Goal: Task Accomplishment & Management: Complete application form

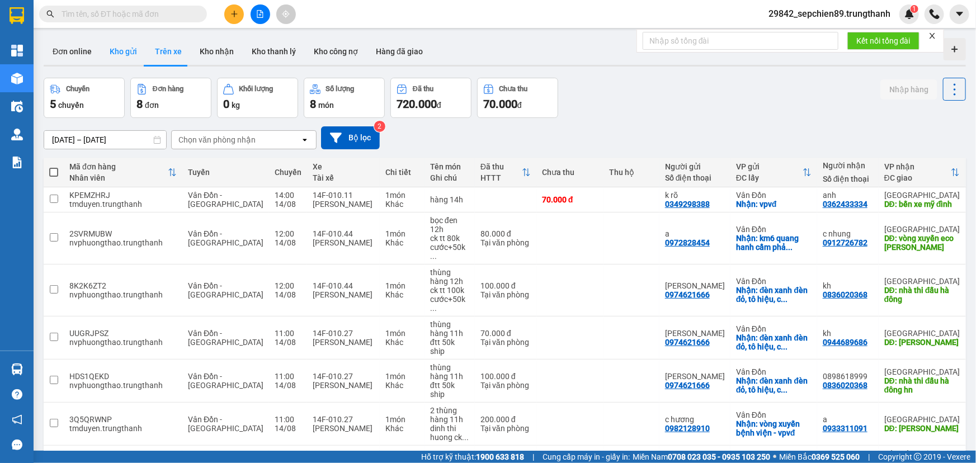
click at [124, 49] on button "Kho gửi" at bounding box center [123, 51] width 45 height 27
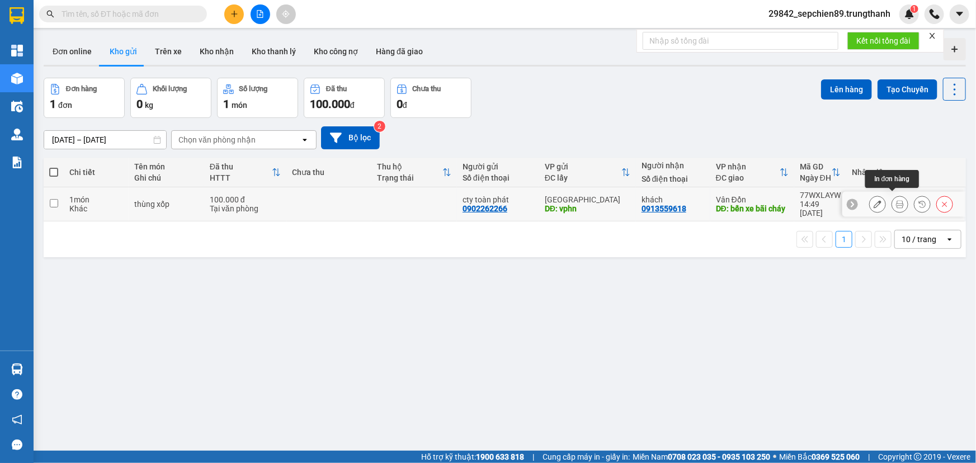
click at [896, 201] on icon at bounding box center [900, 204] width 8 height 8
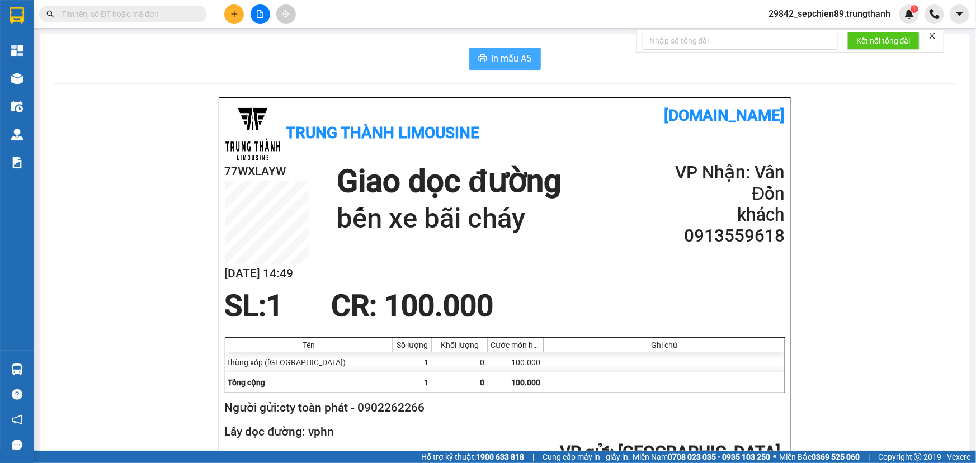
click at [498, 56] on span "In mẫu A5" at bounding box center [511, 58] width 40 height 14
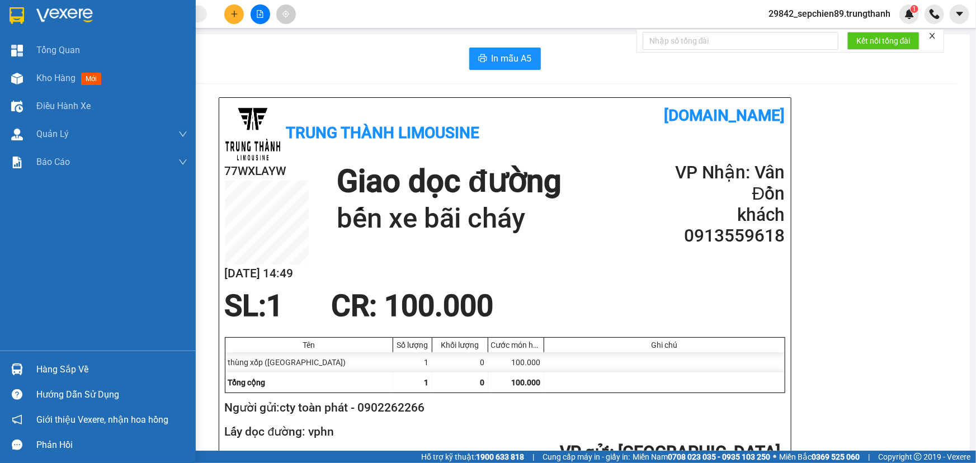
click at [26, 14] on div at bounding box center [17, 16] width 20 height 20
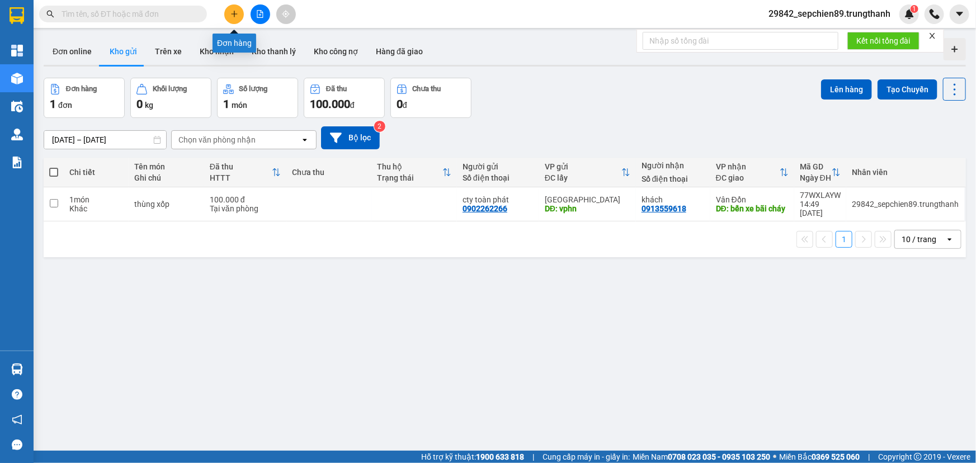
click at [233, 13] on icon "plus" at bounding box center [234, 13] width 6 height 1
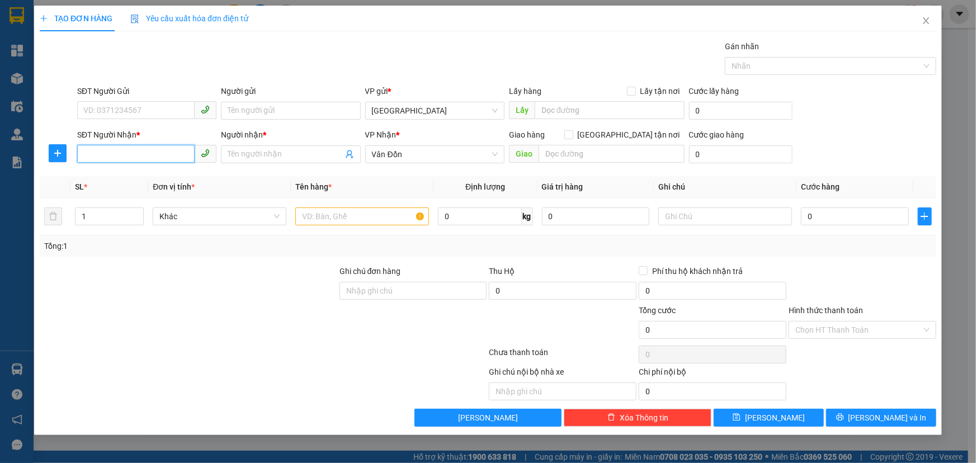
click at [111, 154] on input "SĐT Người Nhận *" at bounding box center [135, 154] width 117 height 18
type input "0969810188"
click at [264, 148] on span at bounding box center [290, 154] width 139 height 18
type input "k rõ"
type input "vđ"
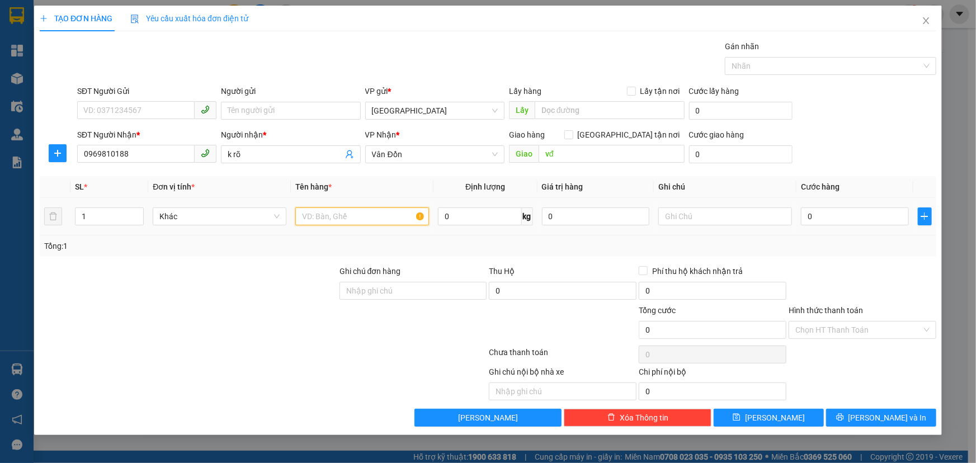
click at [318, 224] on input "text" at bounding box center [362, 216] width 134 height 18
type input "g"
type input "giấy tờ"
click at [861, 219] on input "0" at bounding box center [855, 216] width 108 height 18
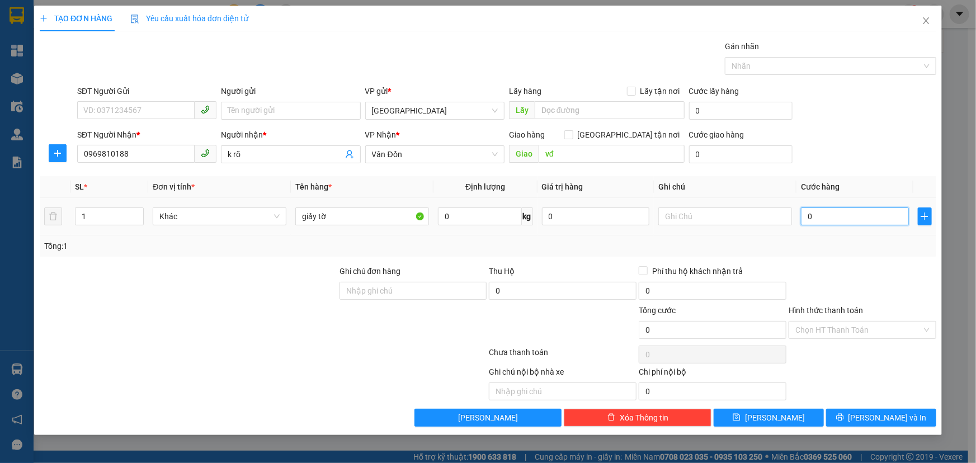
type input "7"
type input "70"
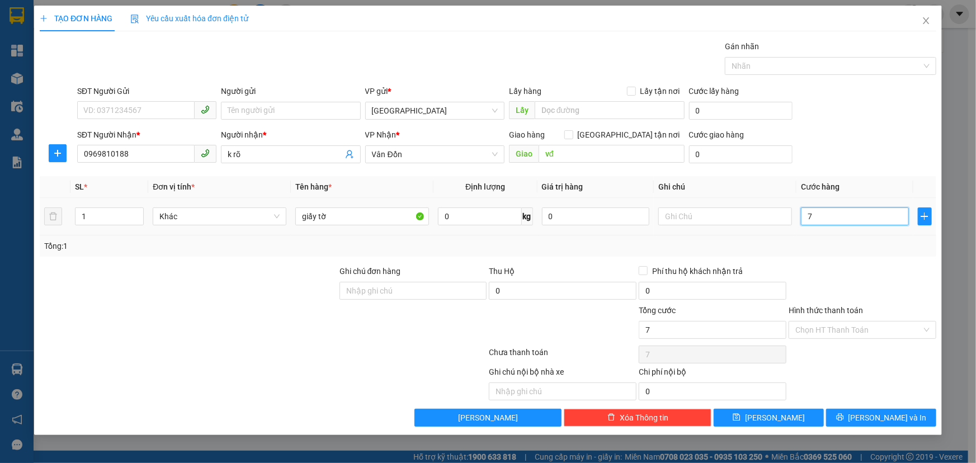
type input "70"
type input "700"
type input "7.000"
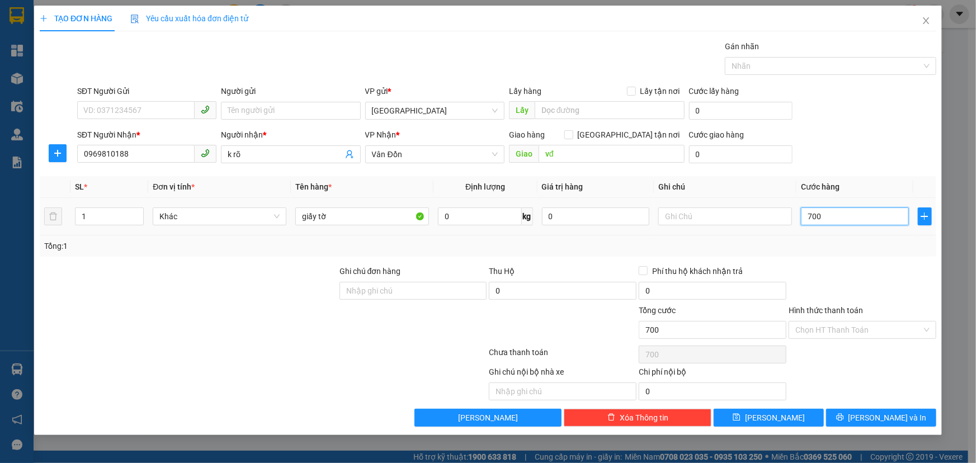
type input "7.000"
type input "70.000"
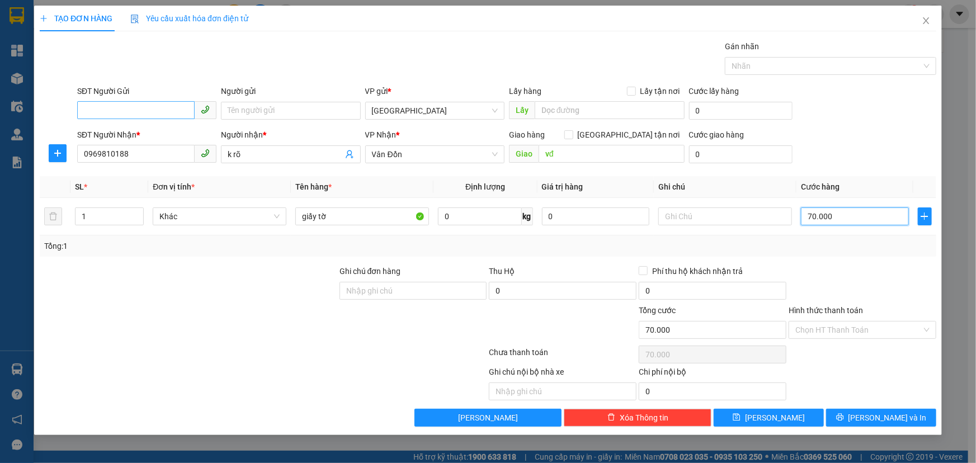
type input "70.000"
click at [139, 112] on input "SĐT Người Gửi" at bounding box center [135, 110] width 117 height 18
type input "0975001766"
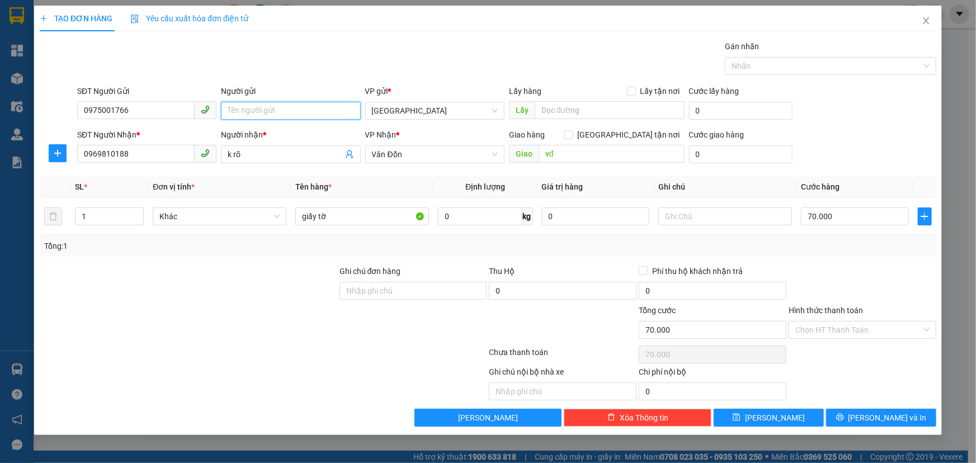
click at [256, 108] on input "Người gửi" at bounding box center [290, 111] width 139 height 18
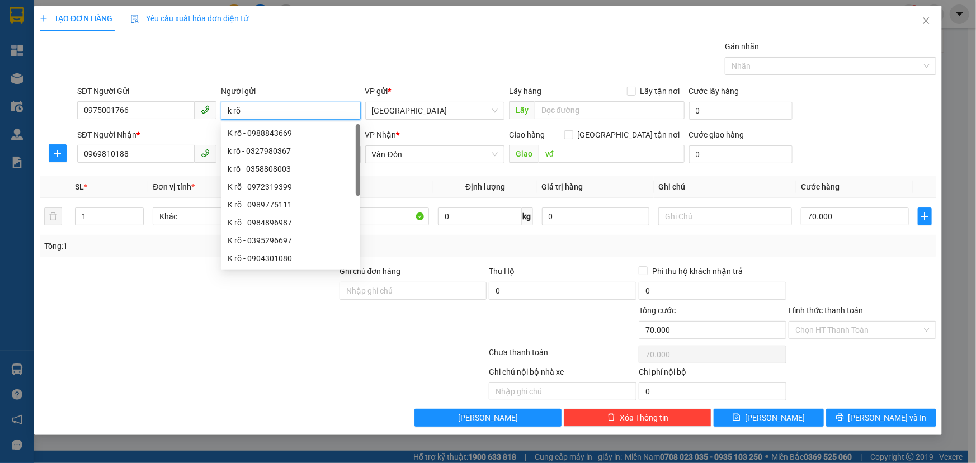
type input "k rõ"
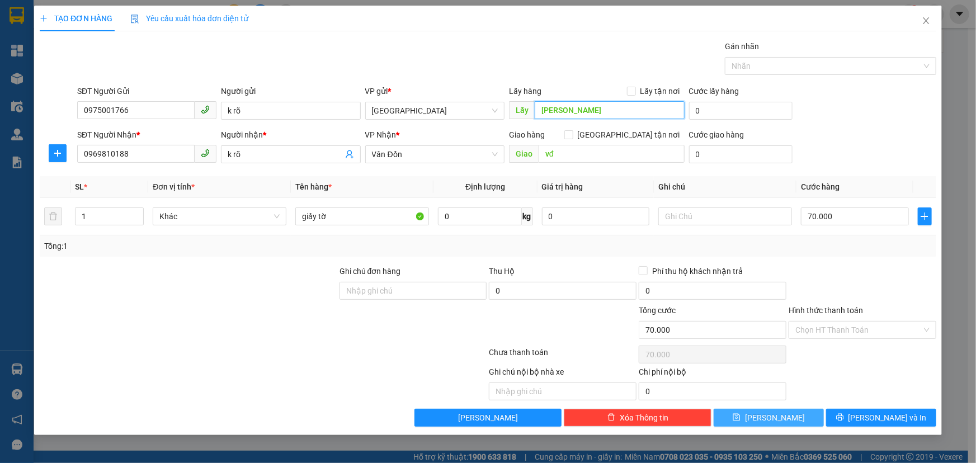
type input "[PERSON_NAME]"
drag, startPoint x: 788, startPoint y: 419, endPoint x: 758, endPoint y: 410, distance: 31.0
click at [786, 419] on button "[PERSON_NAME]" at bounding box center [768, 418] width 110 height 18
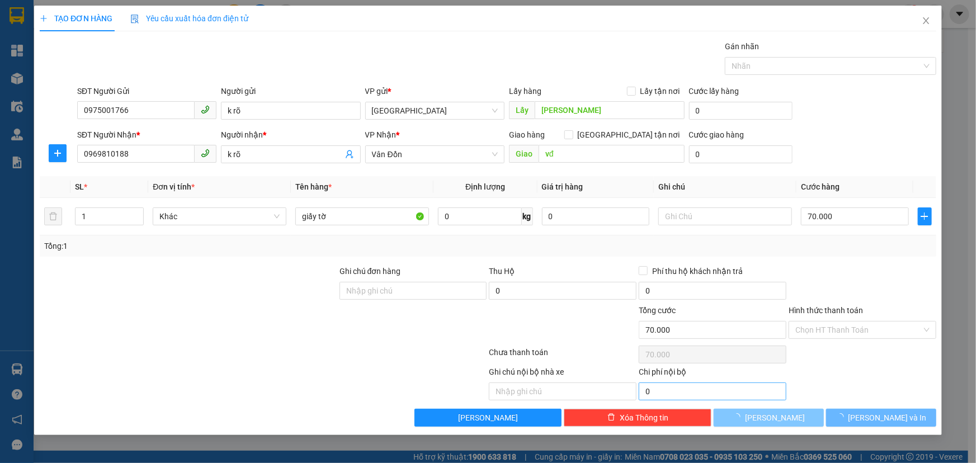
type input "0"
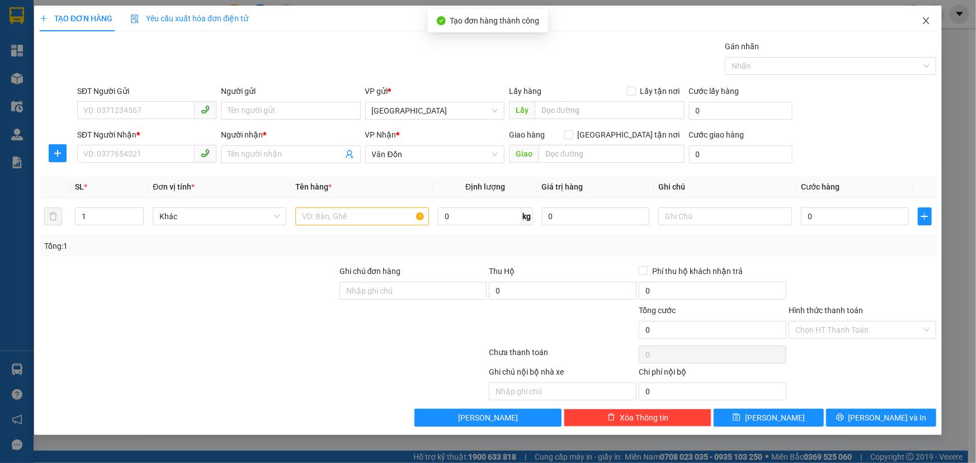
click at [922, 22] on icon "close" at bounding box center [925, 20] width 9 height 9
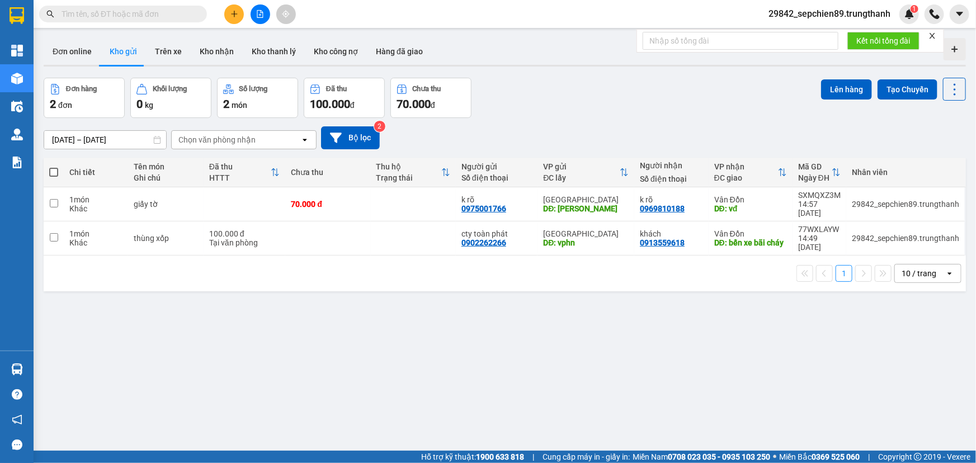
click at [53, 172] on span at bounding box center [53, 172] width 9 height 9
click at [54, 167] on input "checkbox" at bounding box center [54, 167] width 0 height 0
checkbox input "true"
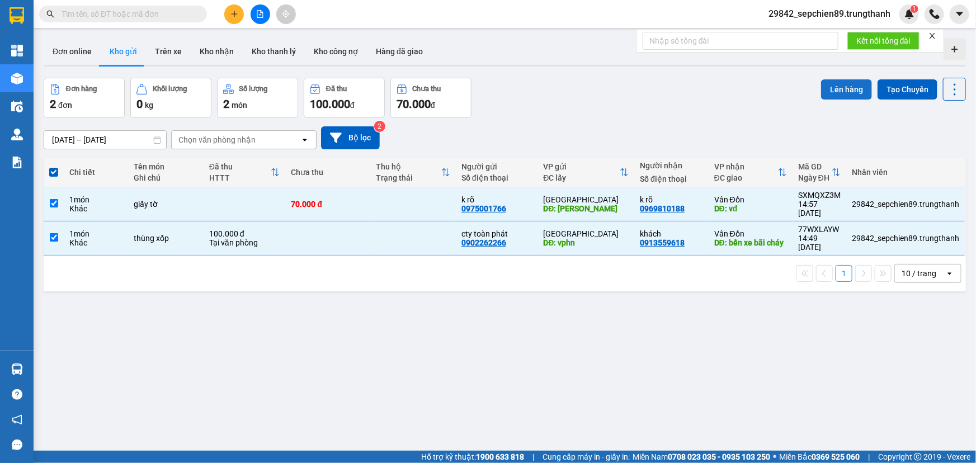
click at [833, 87] on button "Lên hàng" at bounding box center [846, 89] width 51 height 20
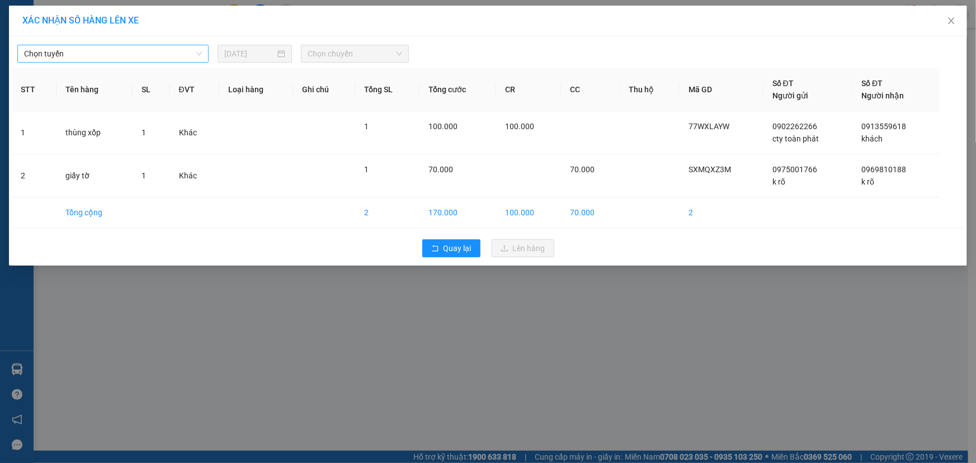
click at [90, 53] on span "Chọn tuyến" at bounding box center [113, 53] width 178 height 17
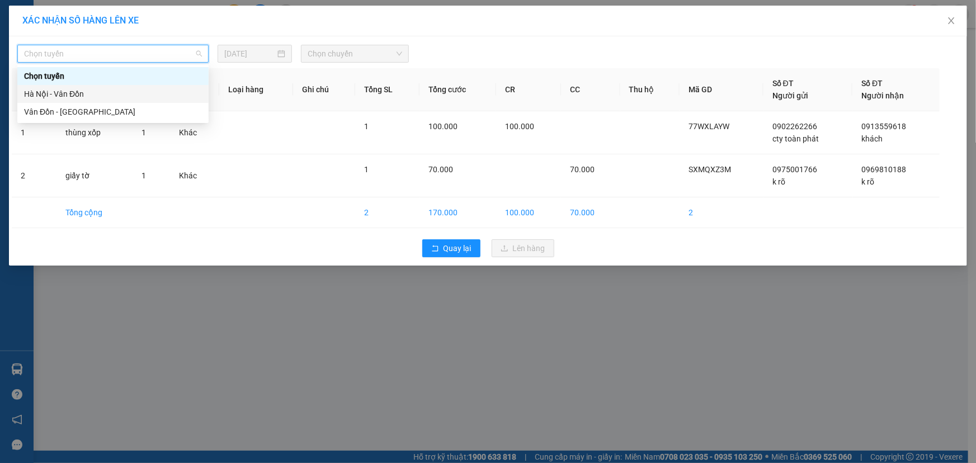
click at [77, 88] on div "Hà Nội - Vân Đồn" at bounding box center [113, 94] width 178 height 12
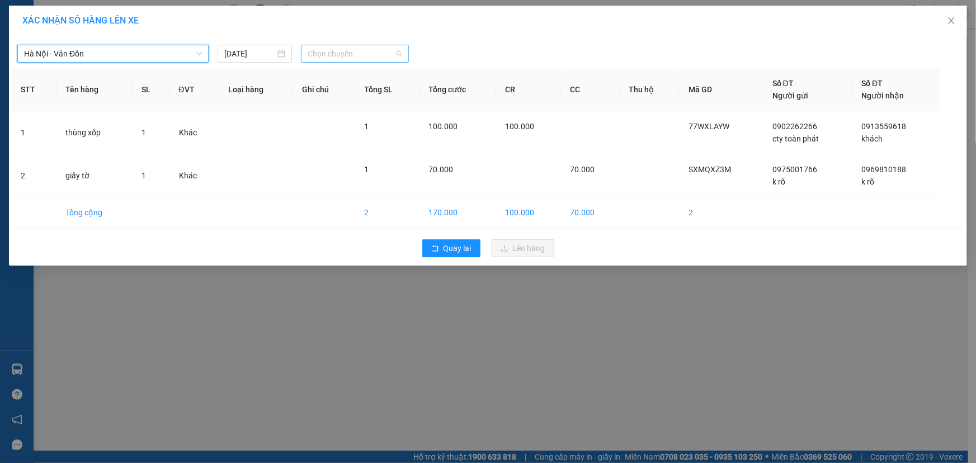
click at [329, 52] on span "Chọn chuyến" at bounding box center [355, 53] width 94 height 17
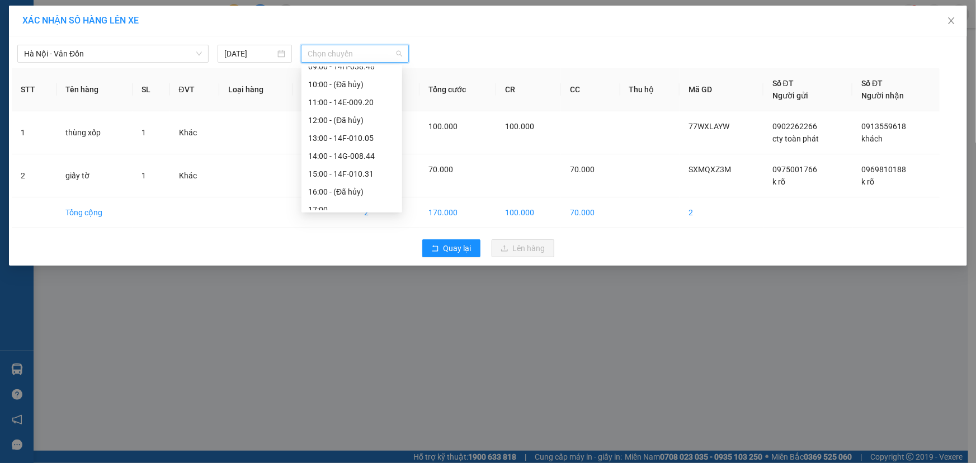
scroll to position [83, 0]
click at [356, 169] on div "15:00 - 14F-010.31" at bounding box center [351, 172] width 87 height 12
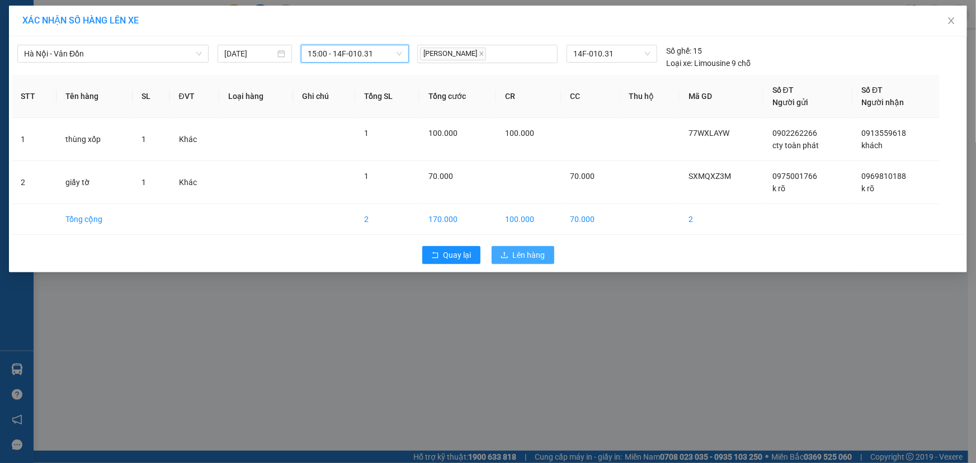
click at [526, 254] on span "Lên hàng" at bounding box center [529, 255] width 32 height 12
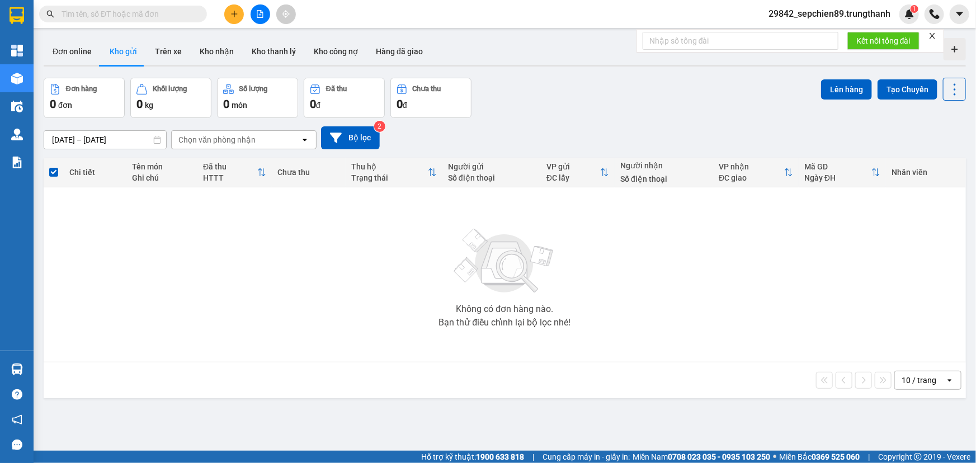
click at [235, 11] on icon "plus" at bounding box center [234, 14] width 8 height 8
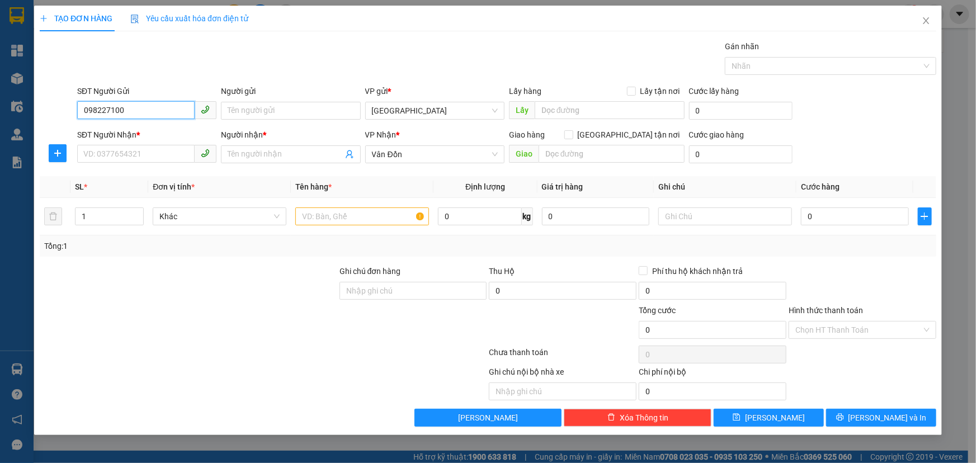
type input "0982271002"
drag, startPoint x: 149, startPoint y: 112, endPoint x: 0, endPoint y: 155, distance: 155.0
click at [0, 155] on div "TẠO ĐƠN HÀNG Yêu cầu xuất hóa đơn điện tử Transit Pickup Surcharge Ids Transit …" at bounding box center [488, 231] width 976 height 463
click at [98, 152] on input "SĐT Người Nhận *" at bounding box center [135, 154] width 117 height 18
paste input "0982271002"
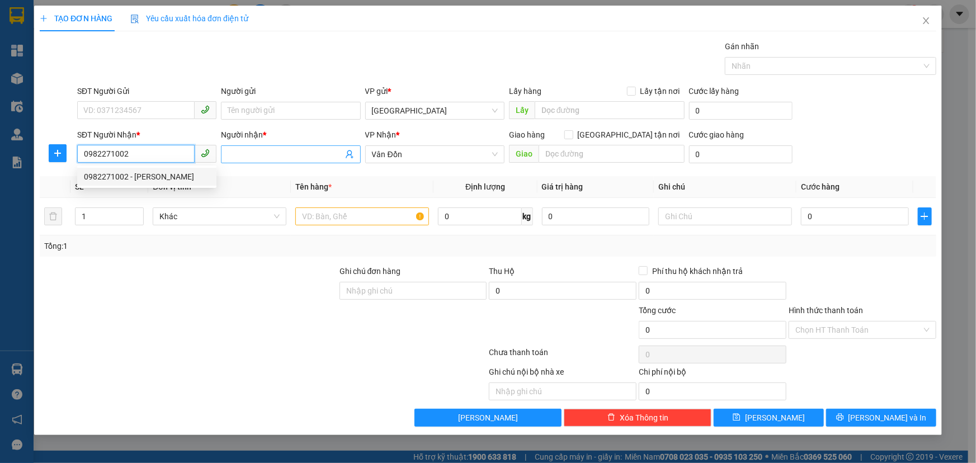
type input "0982271002"
click at [273, 151] on input "Người nhận *" at bounding box center [285, 154] width 115 height 12
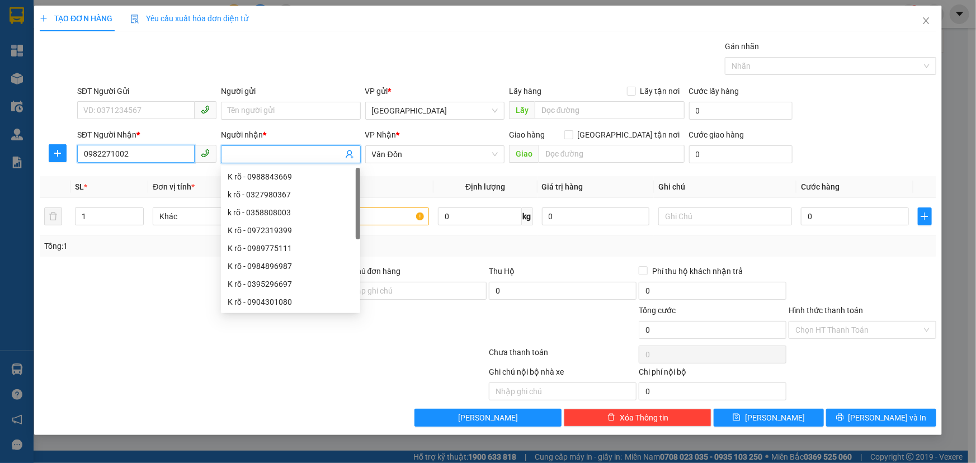
click at [139, 159] on input "0982271002" at bounding box center [135, 154] width 117 height 18
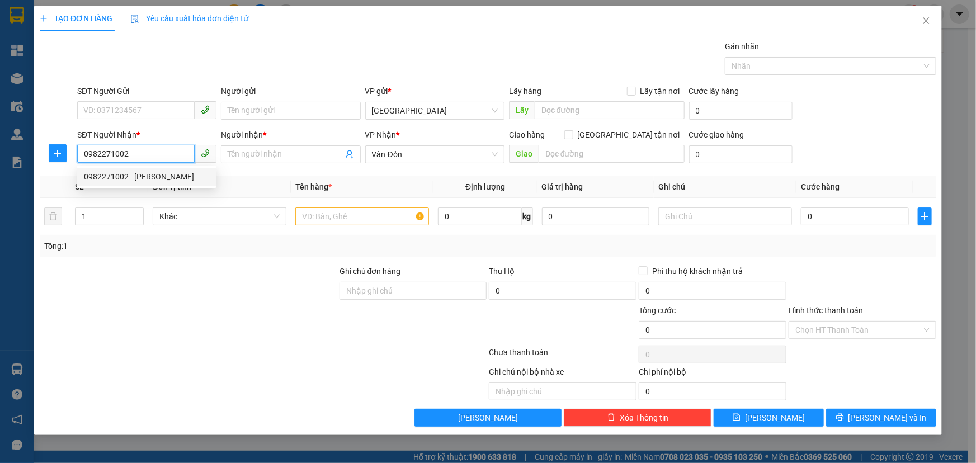
click at [134, 179] on div "0982271002 - [PERSON_NAME]" at bounding box center [147, 177] width 126 height 12
type input "[PERSON_NAME]"
type input "vincom cẩm phả"
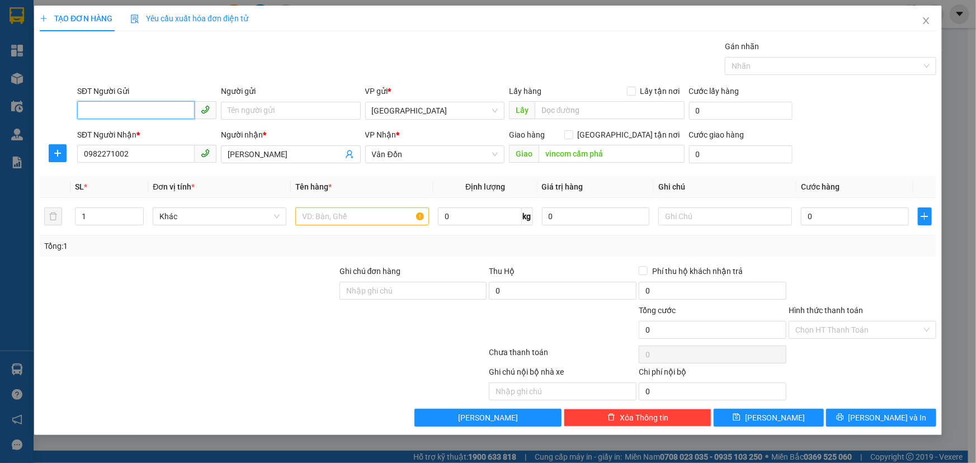
click at [144, 113] on input "SĐT Người Gửi" at bounding box center [135, 110] width 117 height 18
click at [134, 151] on div "0816346179 - anh khách" at bounding box center [147, 151] width 126 height 12
type input "0816346179"
type input "anh khách"
type input "vphn"
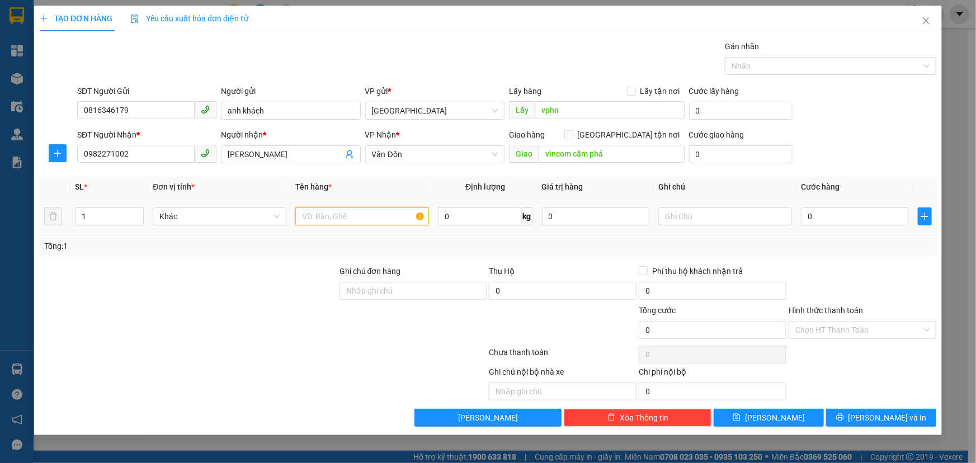
click at [346, 207] on input "text" at bounding box center [362, 216] width 134 height 18
type input "hộp giấy"
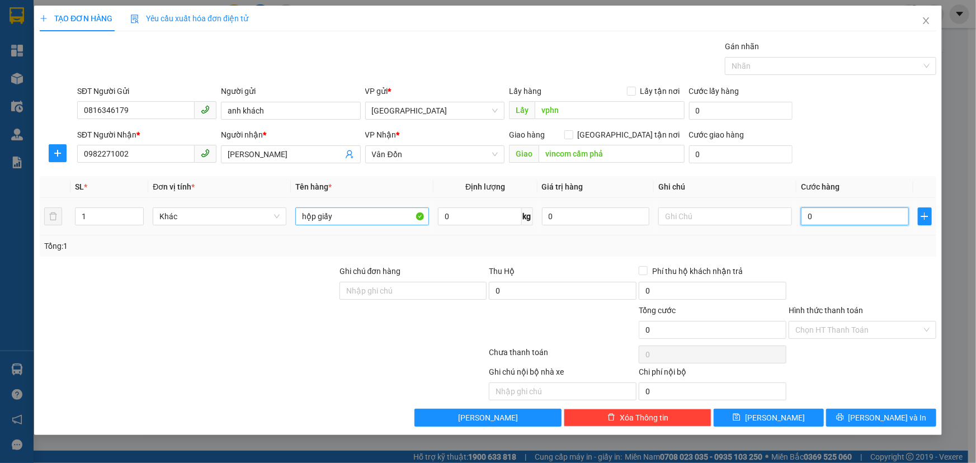
type input "5"
type input "50"
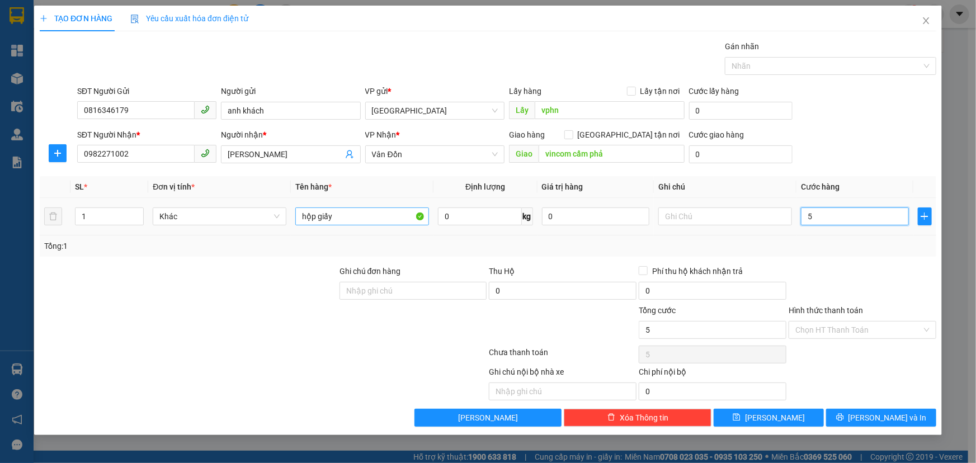
type input "50"
type input "500"
type input "5.000"
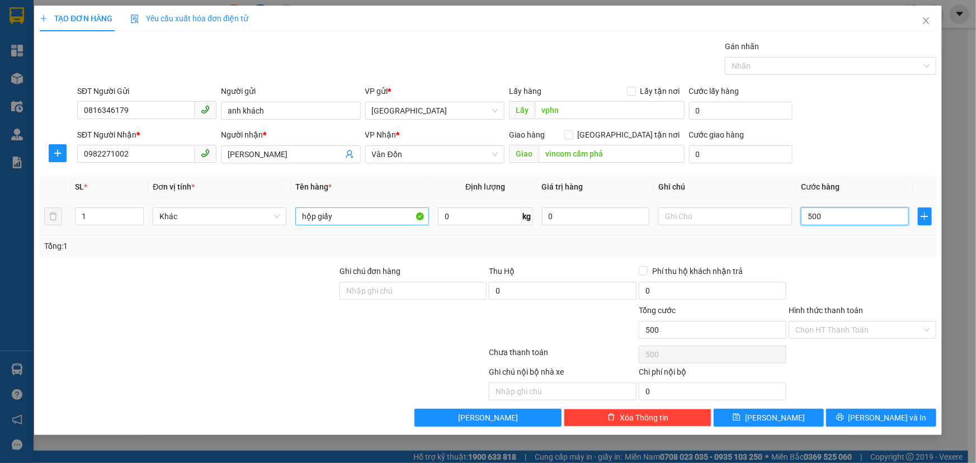
type input "5.000"
type input "50.000"
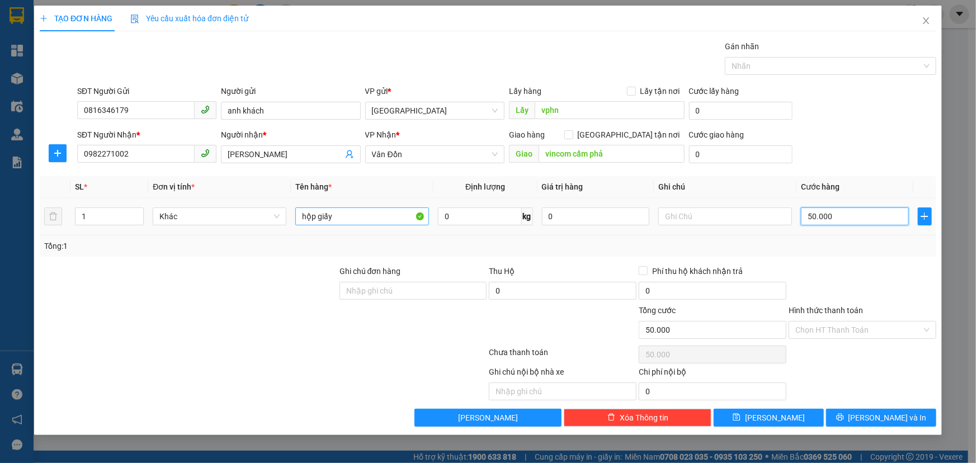
type input "500.000"
type input "50.000"
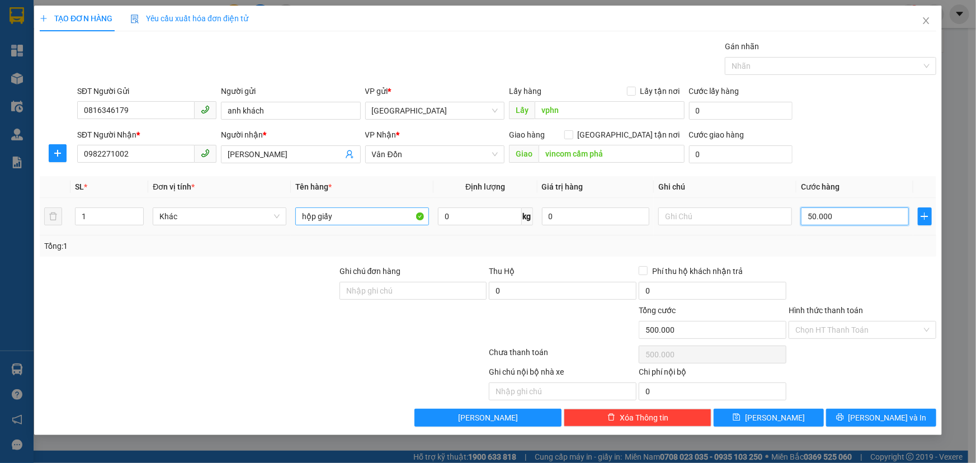
type input "50.000"
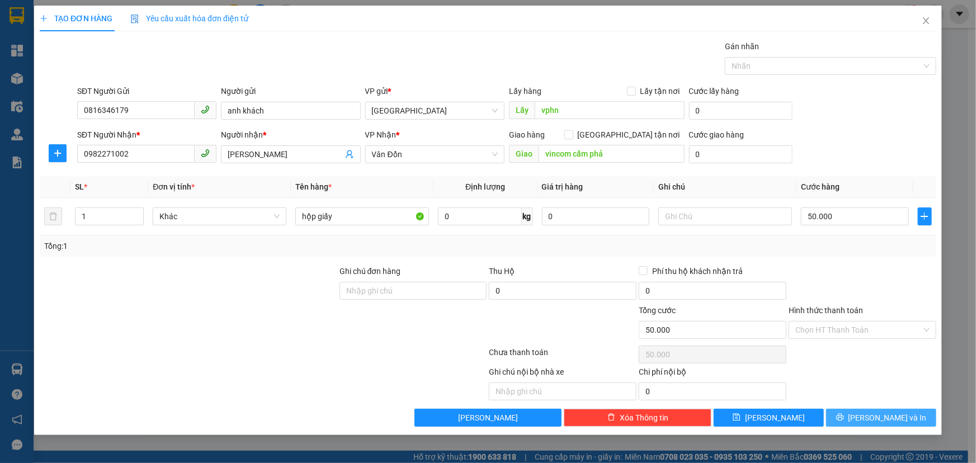
click at [869, 412] on button "[PERSON_NAME] và In" at bounding box center [881, 418] width 110 height 18
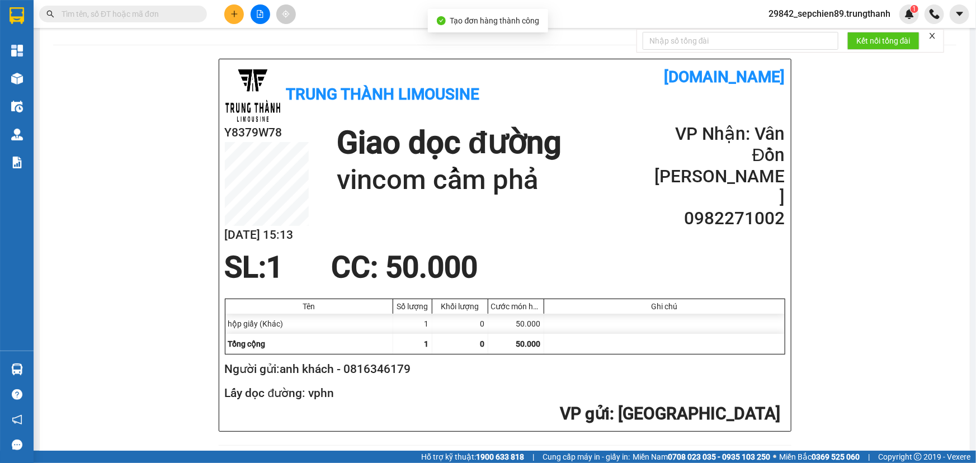
scroll to position [51, 0]
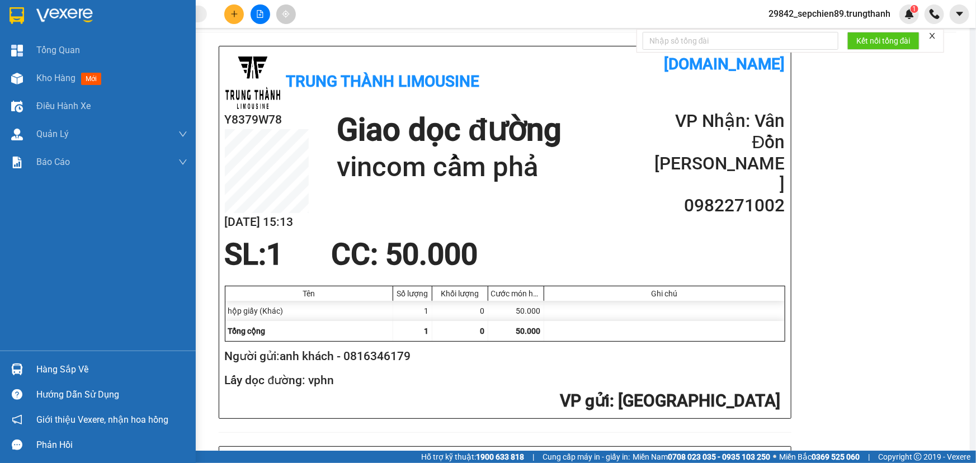
click at [31, 9] on div at bounding box center [98, 18] width 196 height 36
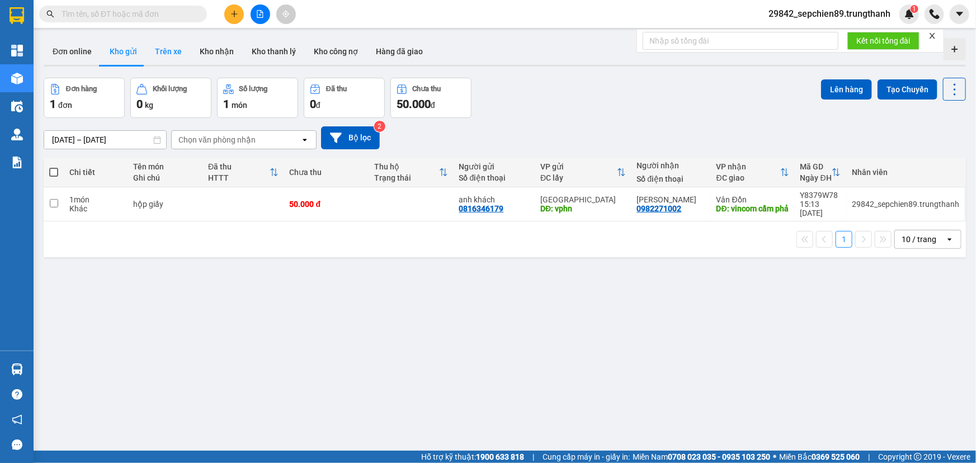
drag, startPoint x: 156, startPoint y: 48, endPoint x: 182, endPoint y: 45, distance: 25.9
click at [157, 48] on button "Trên xe" at bounding box center [168, 51] width 45 height 27
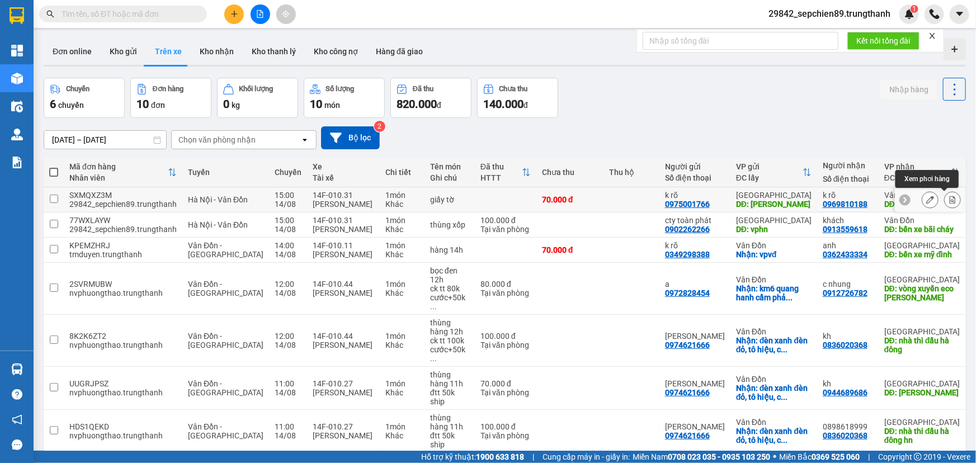
click at [926, 198] on icon at bounding box center [930, 200] width 8 height 8
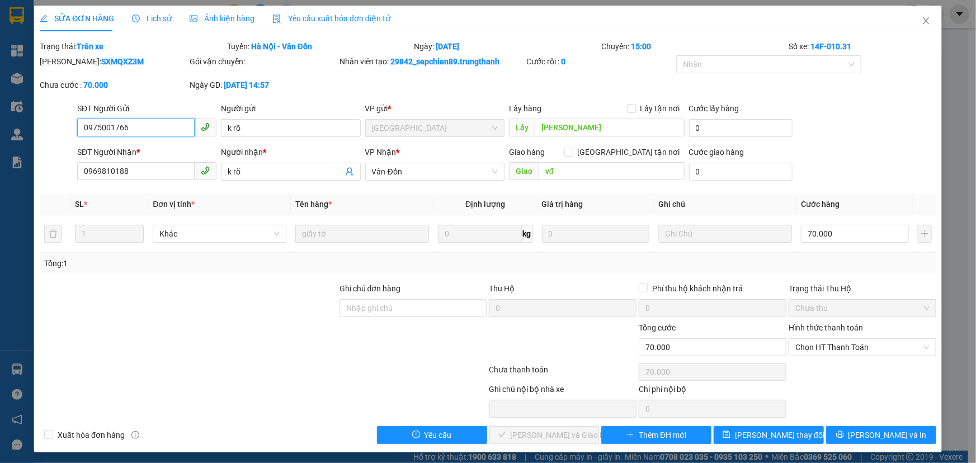
type input "0975001766"
type input "k rõ"
type input "[PERSON_NAME]"
type input "0969810188"
type input "k rõ"
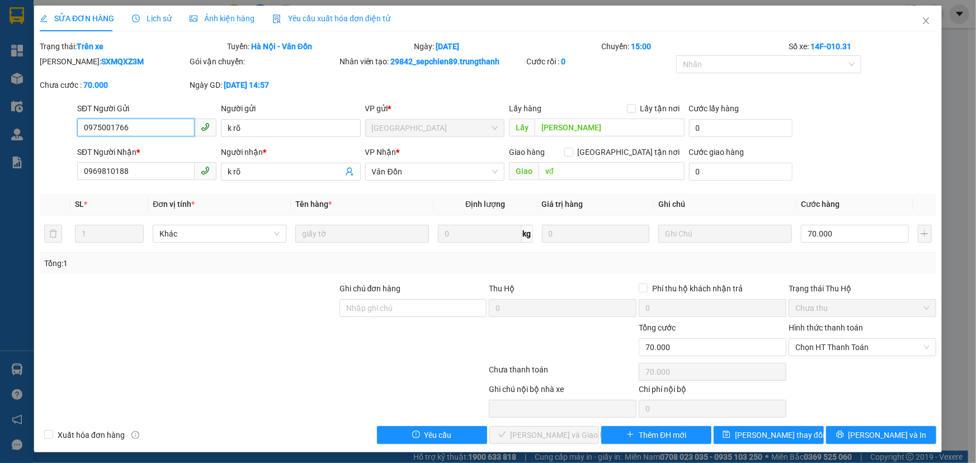
type input "vđ"
type input "70.000"
click at [830, 348] on span "Chọn HT Thanh Toán" at bounding box center [862, 347] width 134 height 17
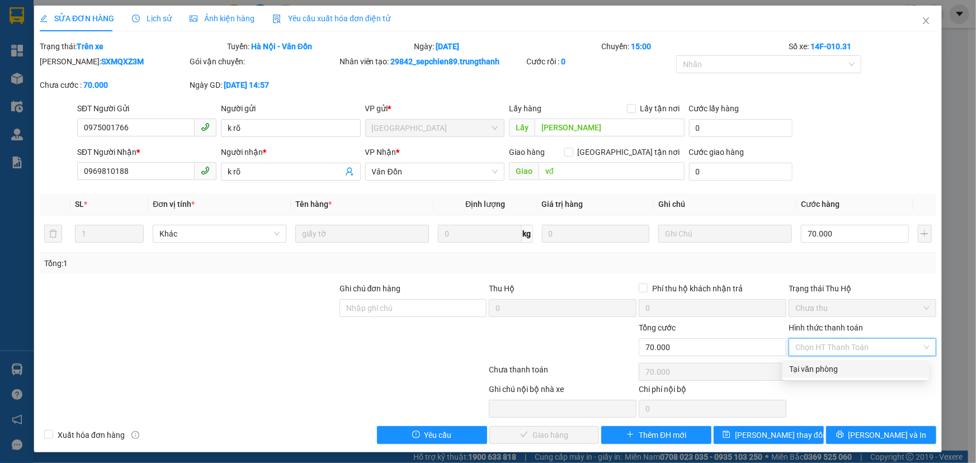
click at [824, 372] on div "Tại văn phòng" at bounding box center [855, 369] width 133 height 12
type input "0"
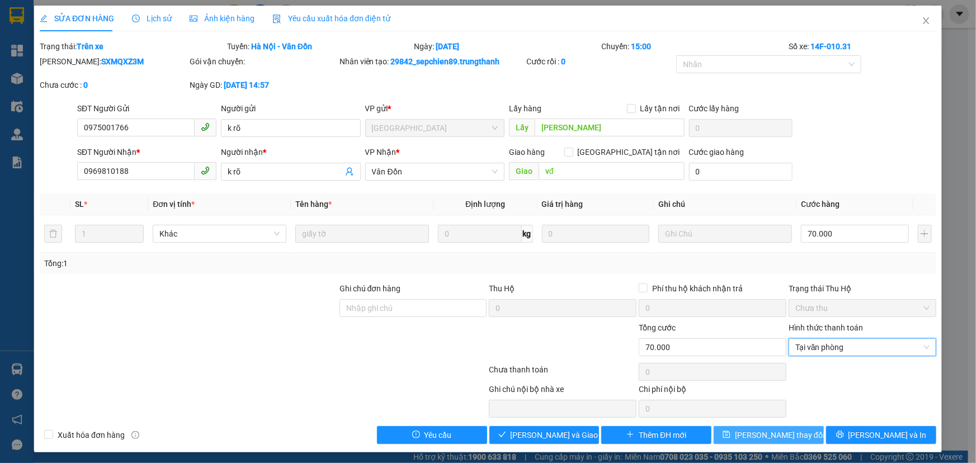
click at [775, 430] on span "[PERSON_NAME] thay đổi" at bounding box center [779, 435] width 89 height 12
